Goal: Contribute content: Contribute content

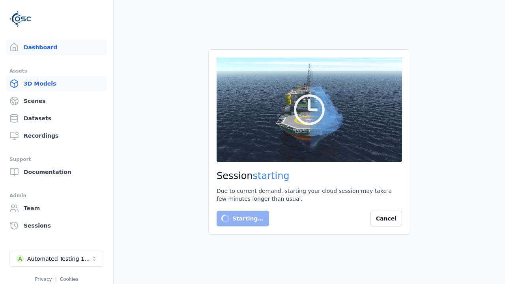
click at [56, 84] on link "3D Models" at bounding box center [56, 84] width 101 height 16
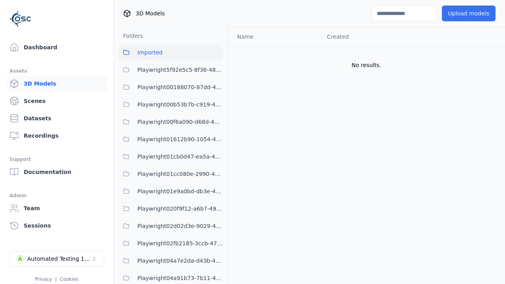
click at [468, 13] on button "Upload models" at bounding box center [469, 14] width 54 height 16
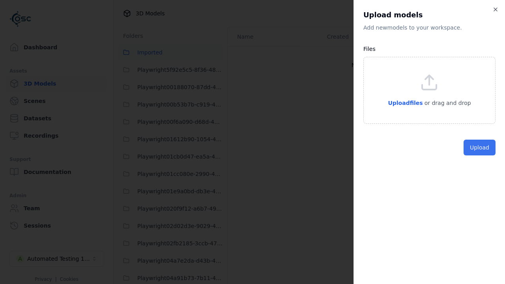
click at [479, 155] on button "Upload" at bounding box center [479, 148] width 32 height 16
